Goal: Navigation & Orientation: Find specific page/section

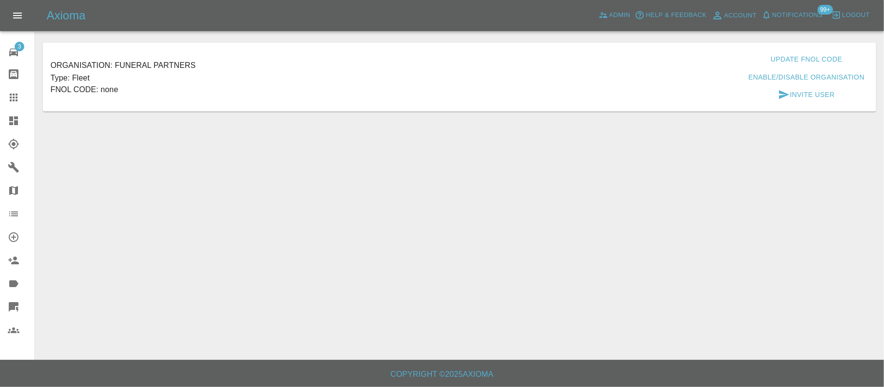
click at [8, 121] on icon at bounding box center [14, 121] width 12 height 12
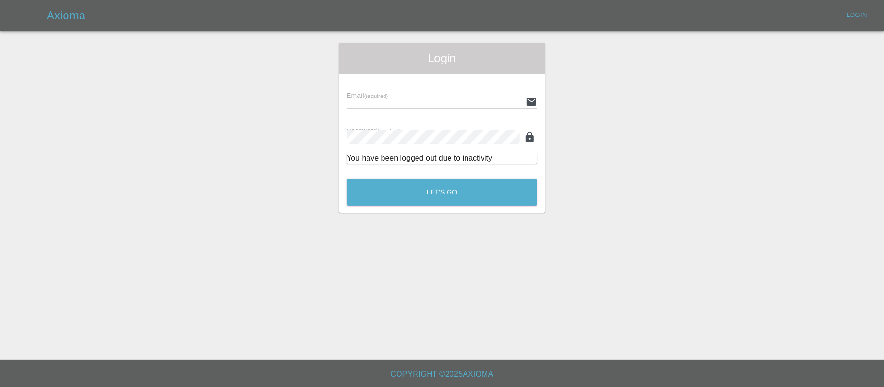
type input "[PERSON_NAME][EMAIL_ADDRESS][DOMAIN_NAME]"
click at [419, 192] on button "Let's Go" at bounding box center [442, 192] width 191 height 27
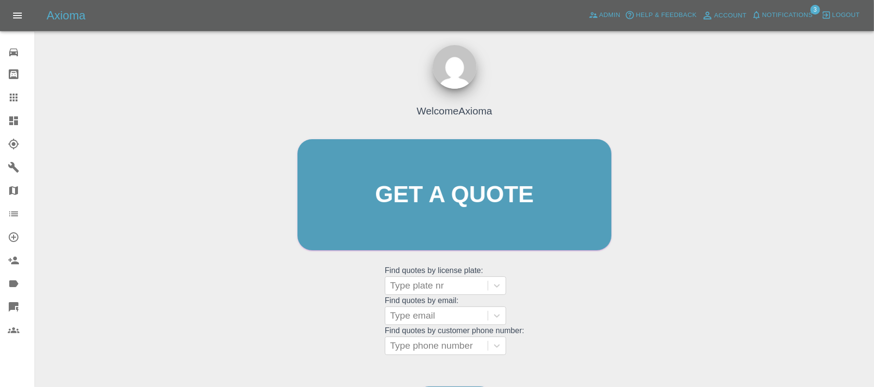
click at [13, 119] on icon at bounding box center [13, 121] width 9 height 9
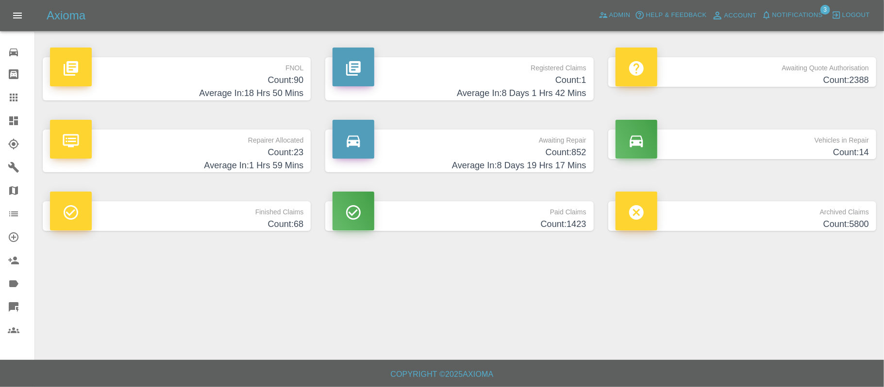
click at [796, 17] on span "Notifications" at bounding box center [797, 15] width 50 height 11
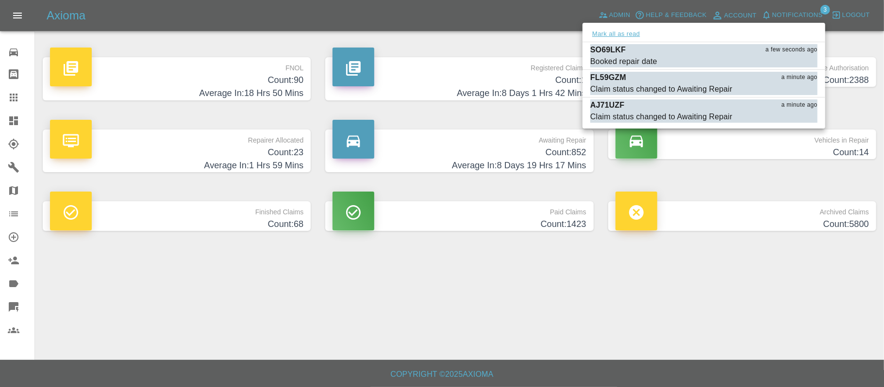
click at [626, 37] on button "Mark all as read" at bounding box center [615, 34] width 51 height 11
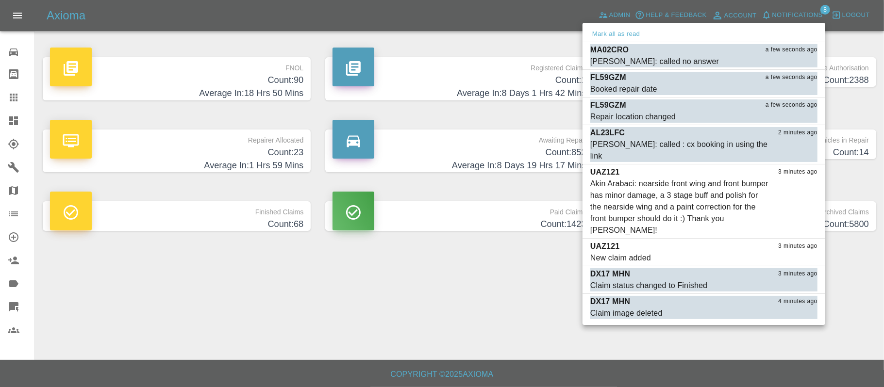
click at [401, 325] on div at bounding box center [442, 193] width 884 height 387
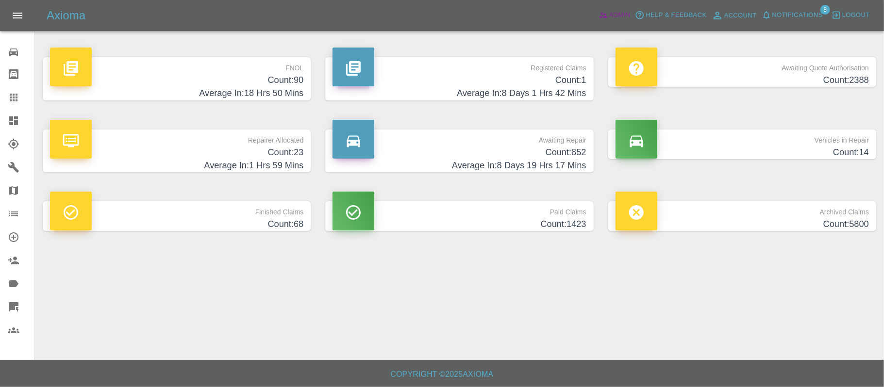
click at [621, 16] on span "Admin" at bounding box center [619, 15] width 21 height 11
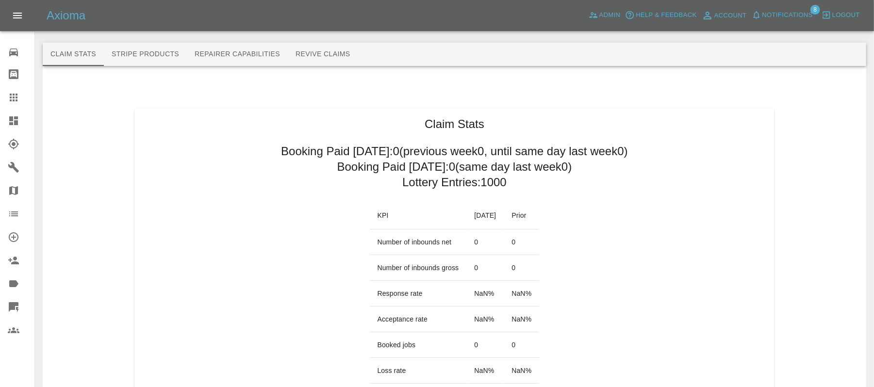
click at [786, 16] on span "Notifications" at bounding box center [788, 15] width 50 height 11
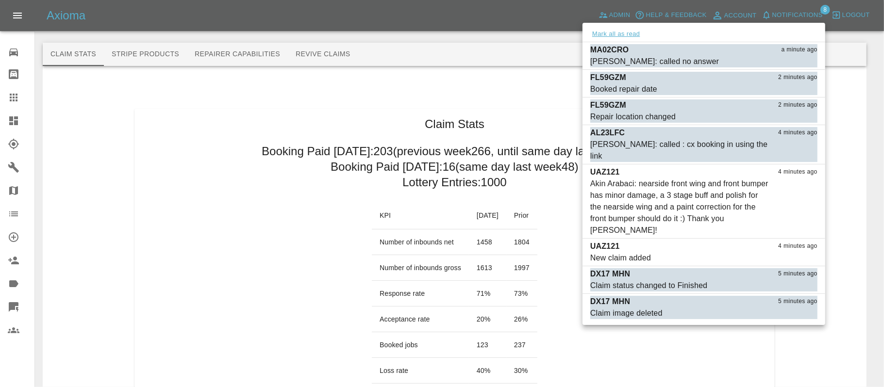
click at [624, 35] on button "Mark all as read" at bounding box center [615, 34] width 51 height 11
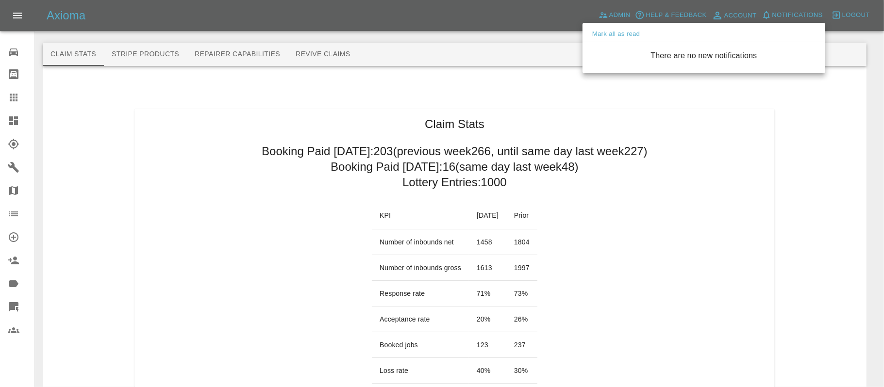
click at [744, 174] on div at bounding box center [442, 193] width 884 height 387
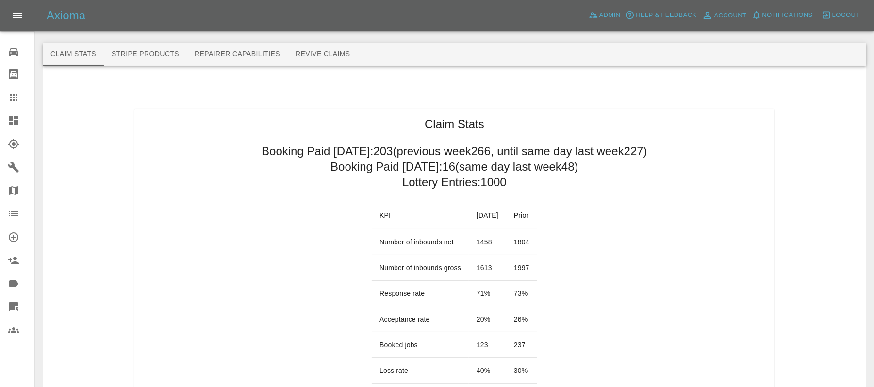
click at [8, 118] on icon at bounding box center [14, 121] width 12 height 12
